Goal: Transaction & Acquisition: Purchase product/service

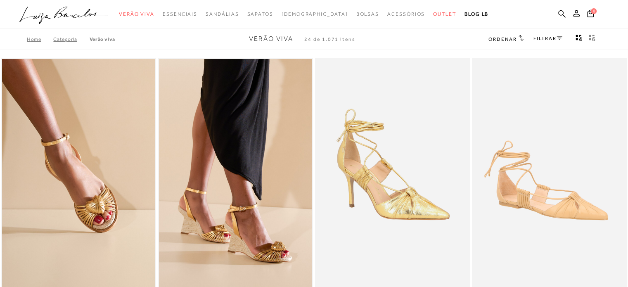
drag, startPoint x: 594, startPoint y: 43, endPoint x: 634, endPoint y: 38, distance: 39.9
click at [594, 43] on span "gridText6Desc" at bounding box center [592, 39] width 7 height 7
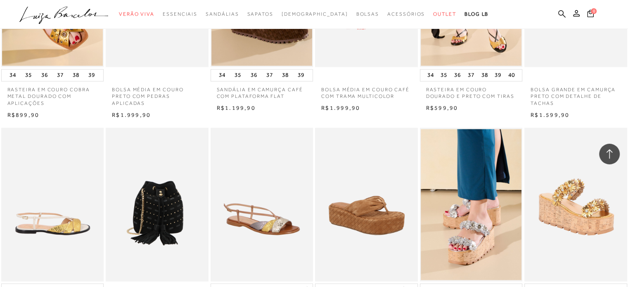
scroll to position [1569, 0]
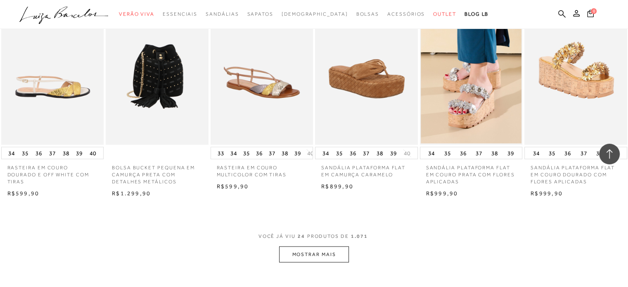
click at [322, 254] on button "MOSTRAR MAIS" at bounding box center [313, 254] width 69 height 16
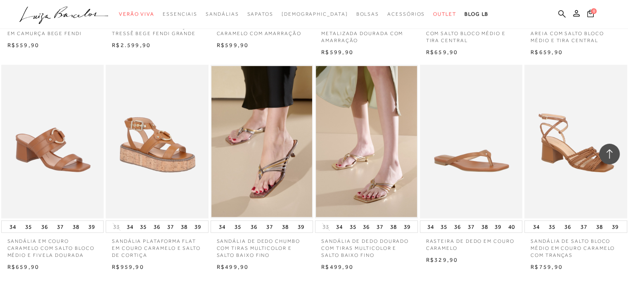
scroll to position [2560, 0]
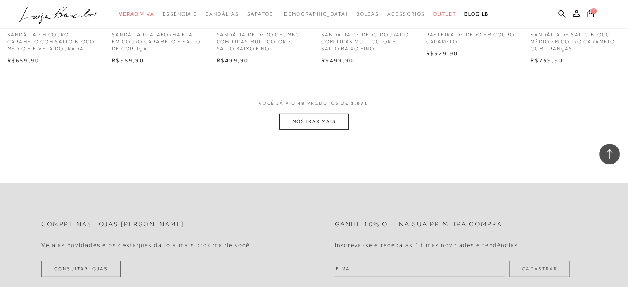
click at [331, 129] on button "MOSTRAR MAIS" at bounding box center [313, 122] width 69 height 16
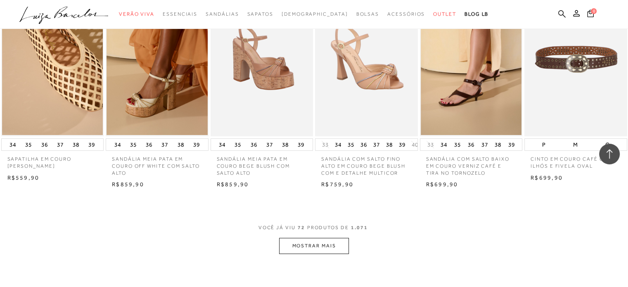
scroll to position [3344, 0]
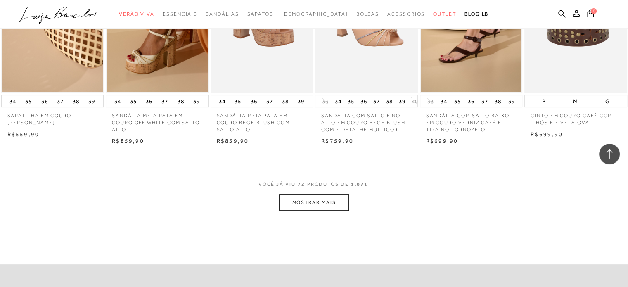
click at [340, 210] on button "MOSTRAR MAIS" at bounding box center [313, 202] width 69 height 16
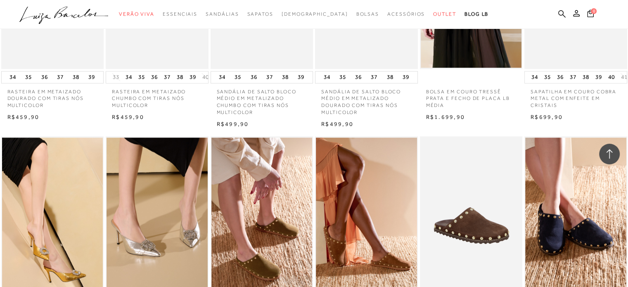
scroll to position [3922, 0]
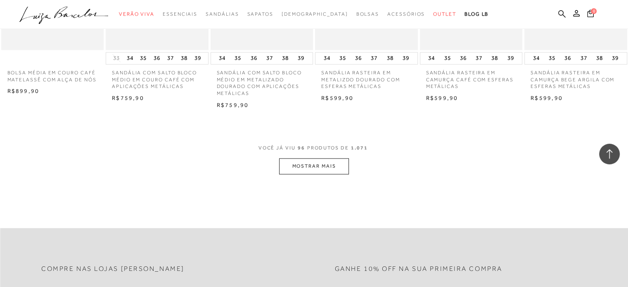
click at [326, 166] on button "MOSTRAR MAIS" at bounding box center [313, 166] width 69 height 16
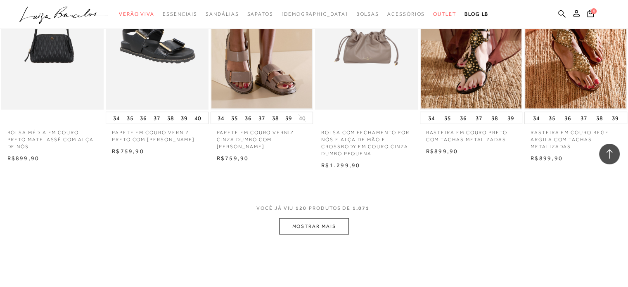
scroll to position [5164, 0]
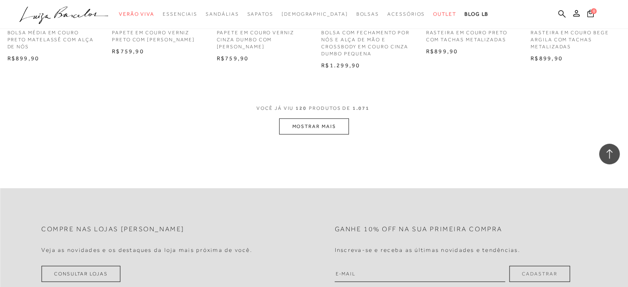
click at [321, 135] on button "MOSTRAR MAIS" at bounding box center [313, 126] width 69 height 16
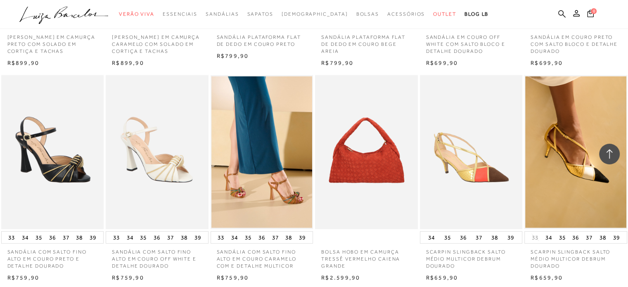
scroll to position [5619, 0]
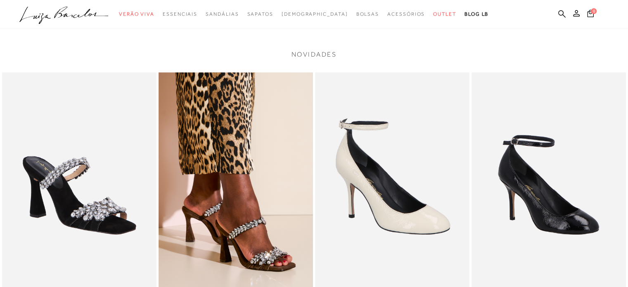
scroll to position [908, 0]
